Goal: Navigation & Orientation: Find specific page/section

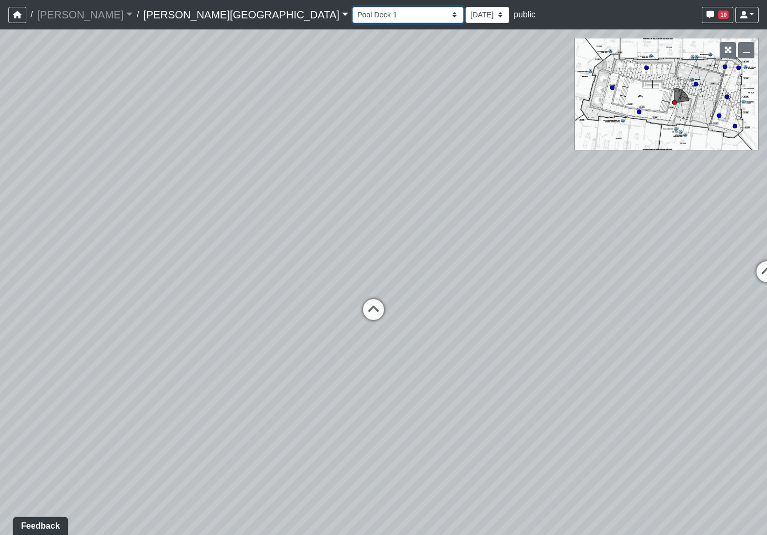
click at [352, 19] on select "Hallway Hospitality Bar Package Room Package Room Entry Pool Courtyard Entry 1 …" at bounding box center [407, 15] width 111 height 16
click at [352, 7] on select "Hallway Hospitality Bar Package Room Package Room Entry Pool Courtyard Entry 1 …" at bounding box center [407, 15] width 111 height 16
select select "k1y5CizfMtHuTrgUcG5weo"
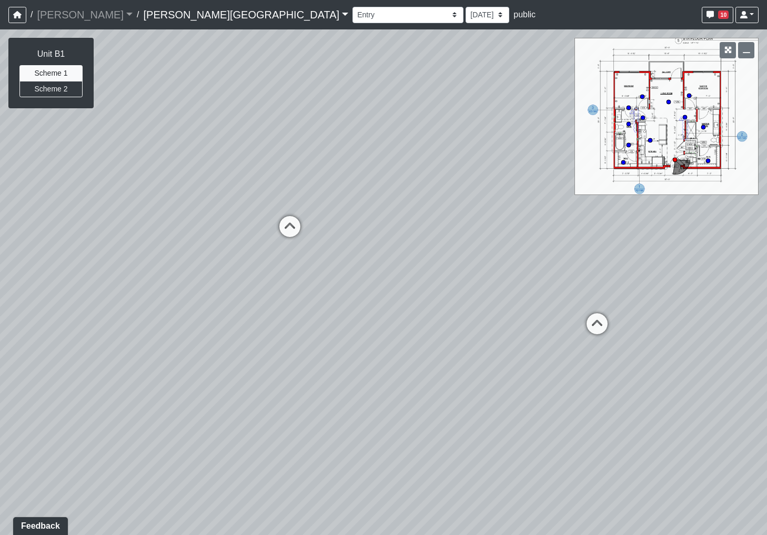
drag, startPoint x: 292, startPoint y: 291, endPoint x: 347, endPoint y: 217, distance: 91.4
click at [347, 217] on div "Loading... Bar Loading... Seating Loading... Pool Courtyard Entry 1 Loading... …" at bounding box center [383, 282] width 767 height 506
